Goal: Obtain resource: Obtain resource

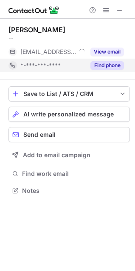
scroll to position [185, 135]
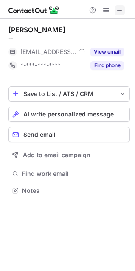
click at [119, 9] on span at bounding box center [119, 10] width 7 height 7
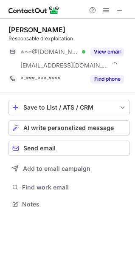
scroll to position [199, 135]
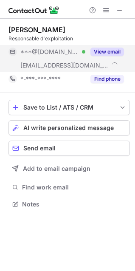
click at [110, 49] on button "View email" at bounding box center [108, 52] width 34 height 9
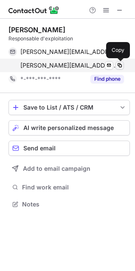
click at [119, 65] on span at bounding box center [119, 65] width 7 height 7
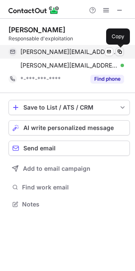
click at [118, 54] on span at bounding box center [119, 51] width 7 height 7
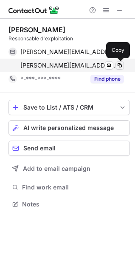
click at [117, 65] on span at bounding box center [119, 65] width 7 height 7
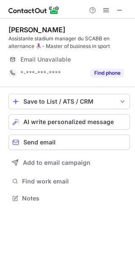
scroll to position [206, 135]
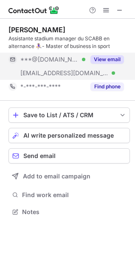
click at [106, 62] on button "View email" at bounding box center [108, 59] width 34 height 9
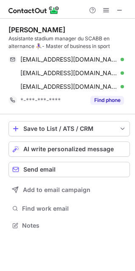
scroll to position [220, 135]
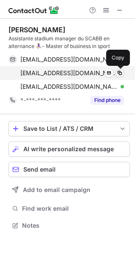
click at [117, 71] on span at bounding box center [119, 73] width 7 height 7
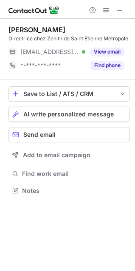
scroll to position [185, 135]
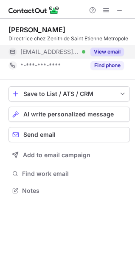
click at [102, 48] on button "View email" at bounding box center [108, 52] width 34 height 9
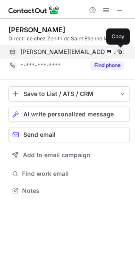
click at [119, 54] on span at bounding box center [119, 51] width 7 height 7
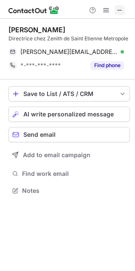
click at [119, 11] on span at bounding box center [119, 10] width 7 height 7
